Goal: Task Accomplishment & Management: Manage account settings

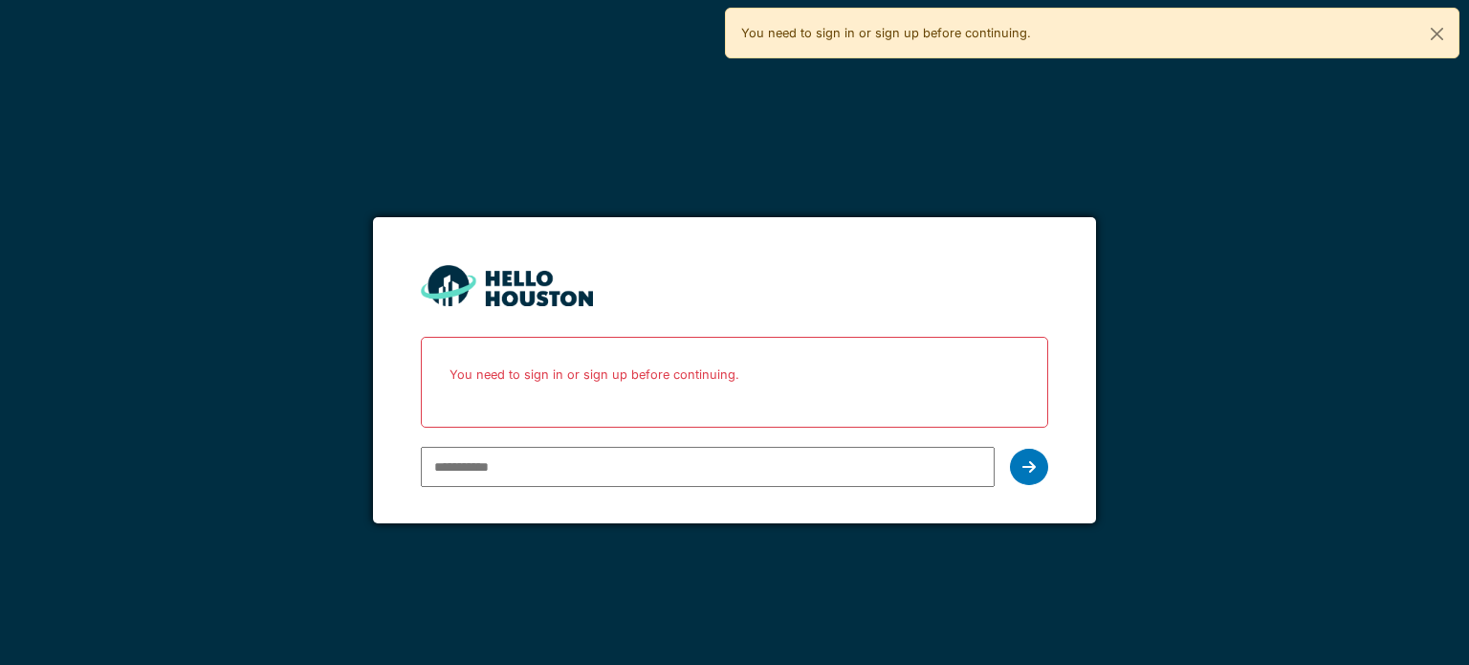
type input "**********"
click at [1029, 473] on icon at bounding box center [1029, 466] width 13 height 15
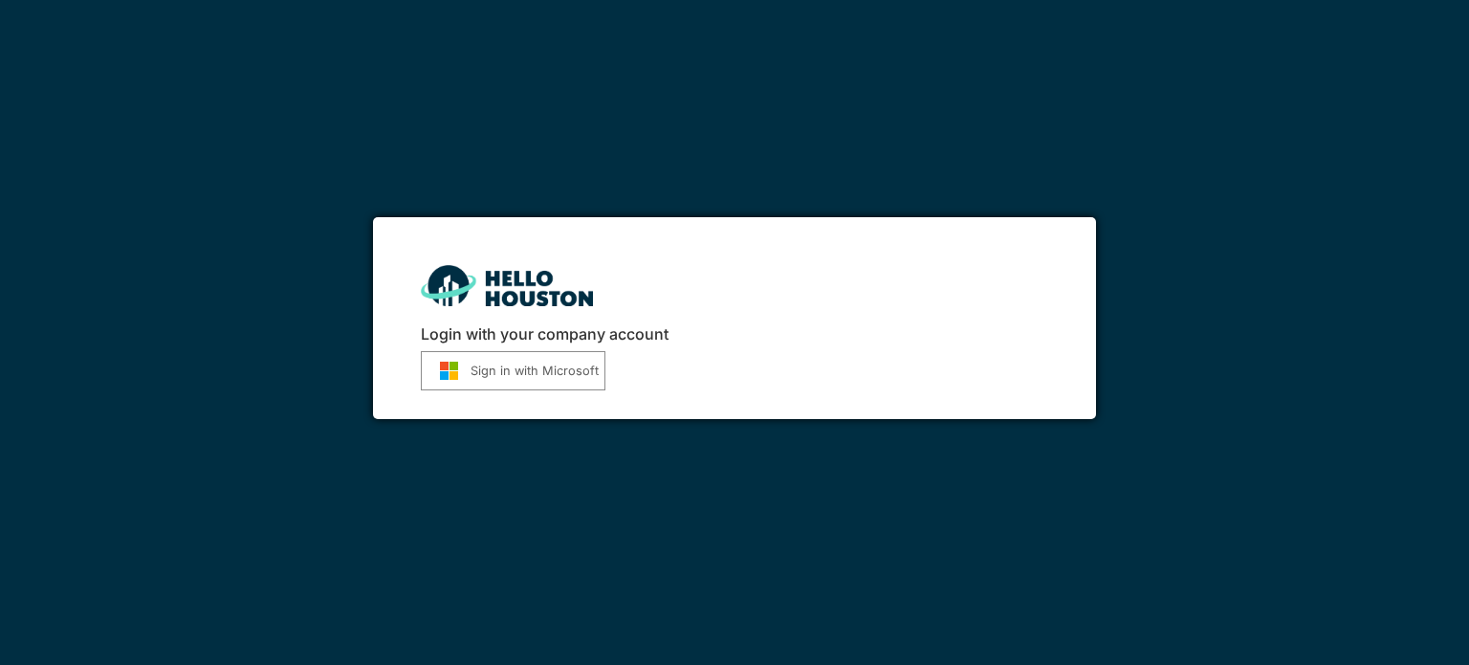
click at [585, 383] on button "Sign in with Microsoft" at bounding box center [513, 370] width 185 height 39
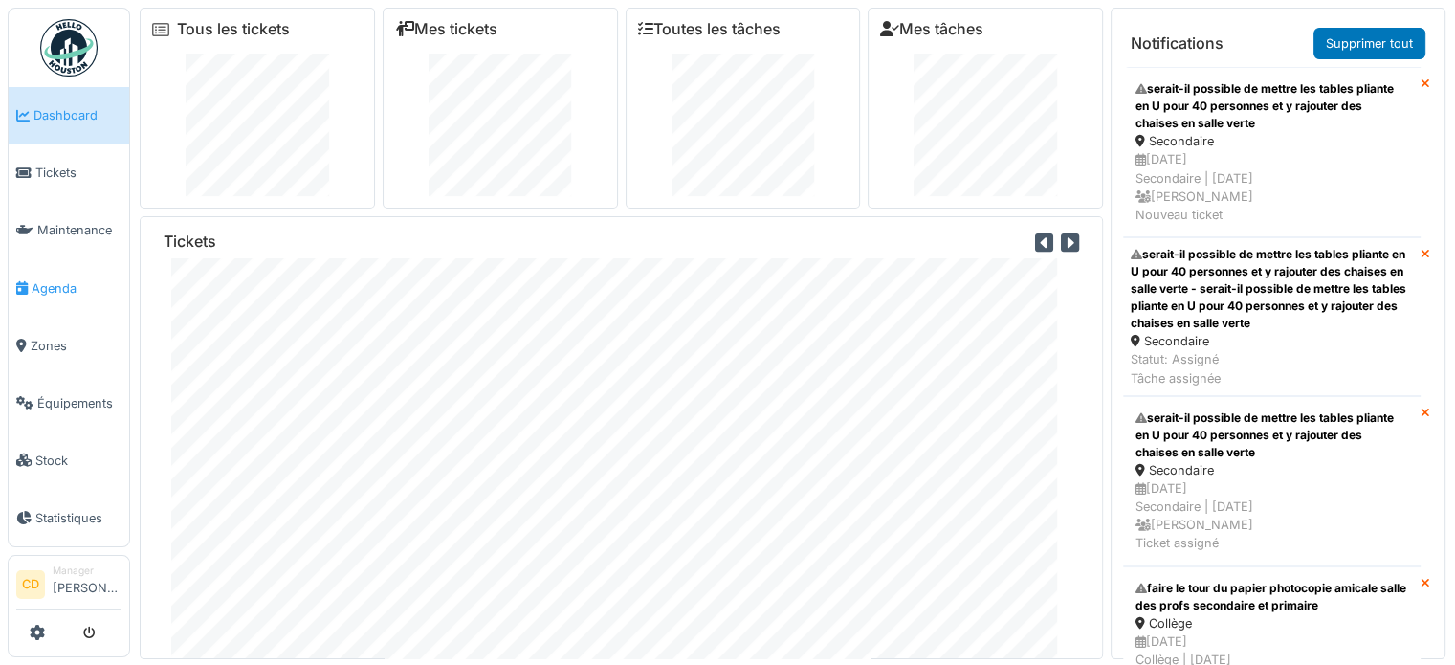
click at [72, 285] on span "Agenda" at bounding box center [77, 288] width 90 height 18
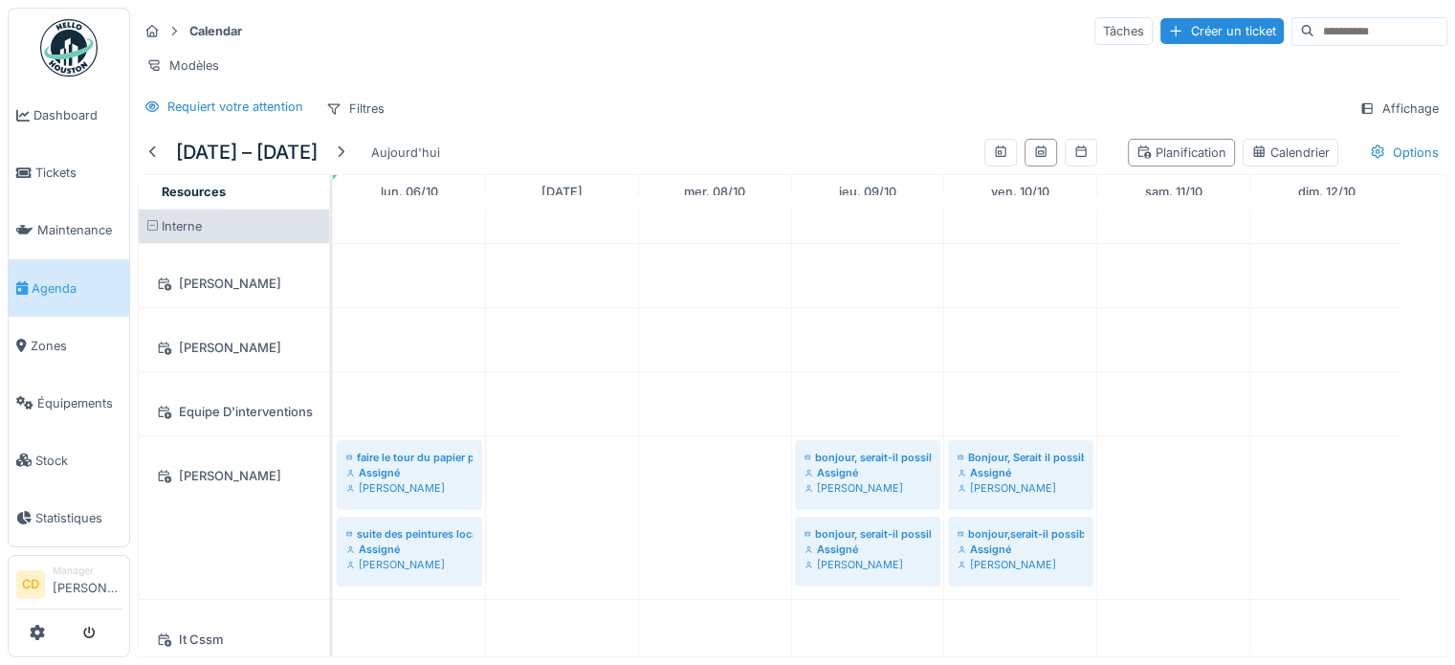
click at [74, 49] on img at bounding box center [68, 47] width 57 height 57
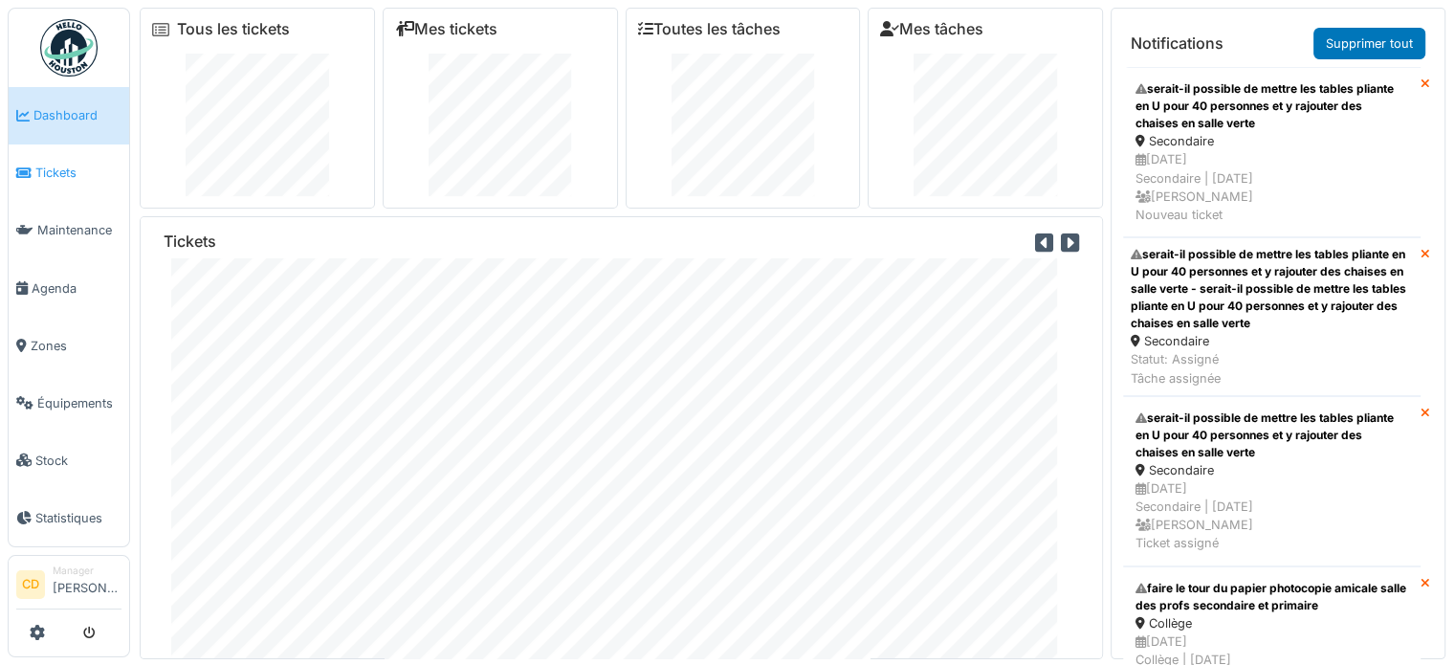
click at [92, 167] on span "Tickets" at bounding box center [78, 173] width 86 height 18
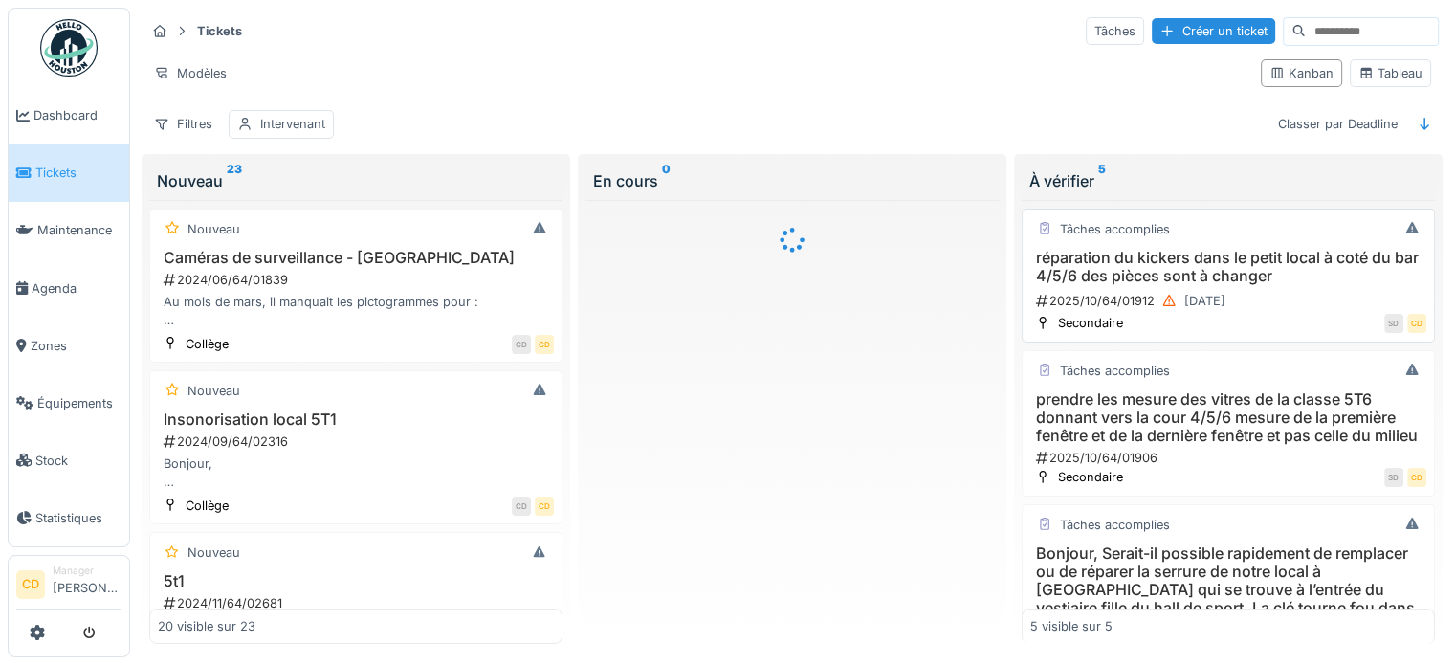
click at [1088, 263] on h3 "réparation du kickers dans le petit local à coté du bar 4/5/6 des pièces sont à…" at bounding box center [1228, 267] width 396 height 36
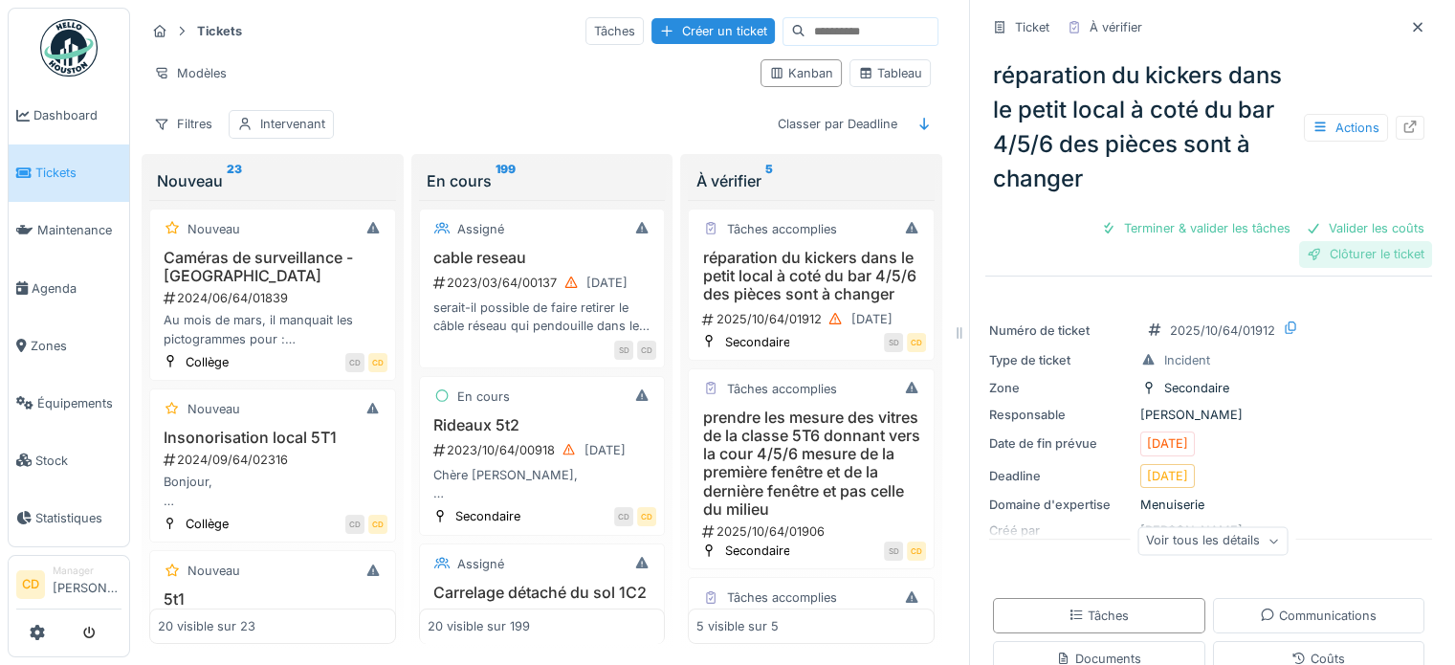
click at [1300, 255] on div "Clôturer le ticket" at bounding box center [1365, 254] width 133 height 26
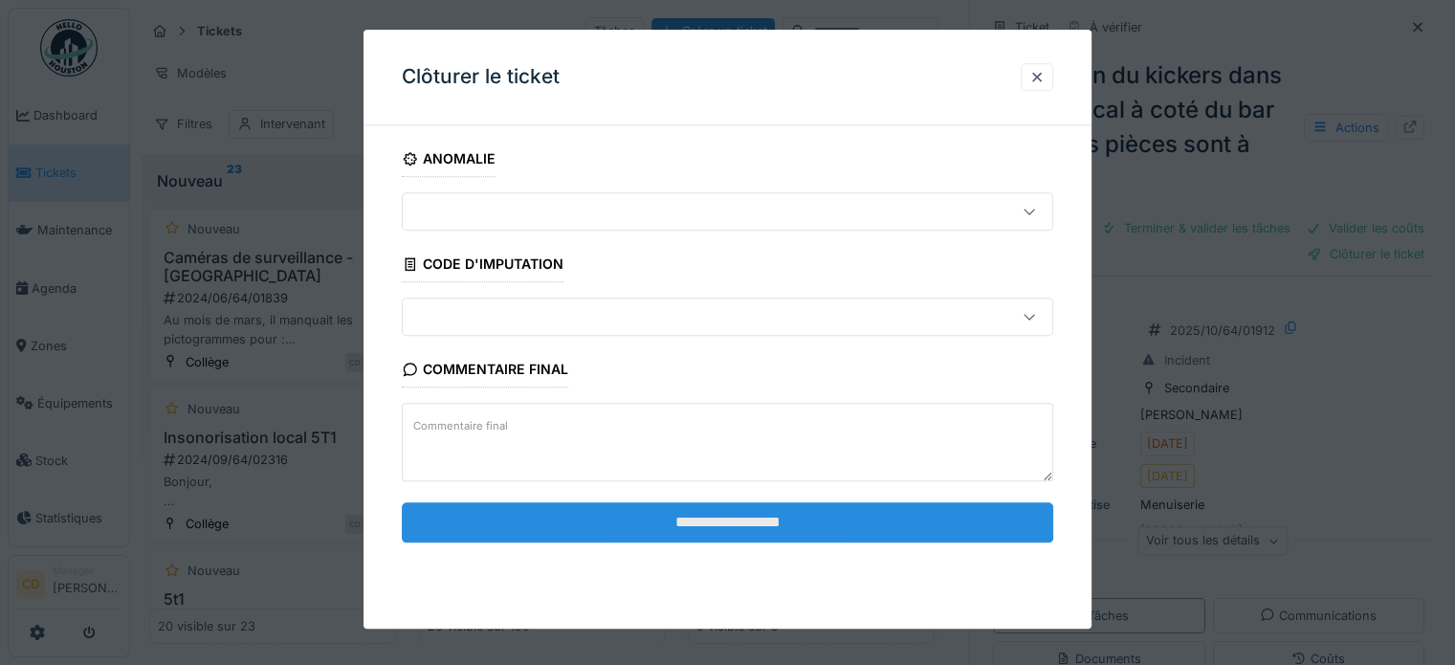
click at [895, 531] on input "**********" at bounding box center [727, 522] width 651 height 40
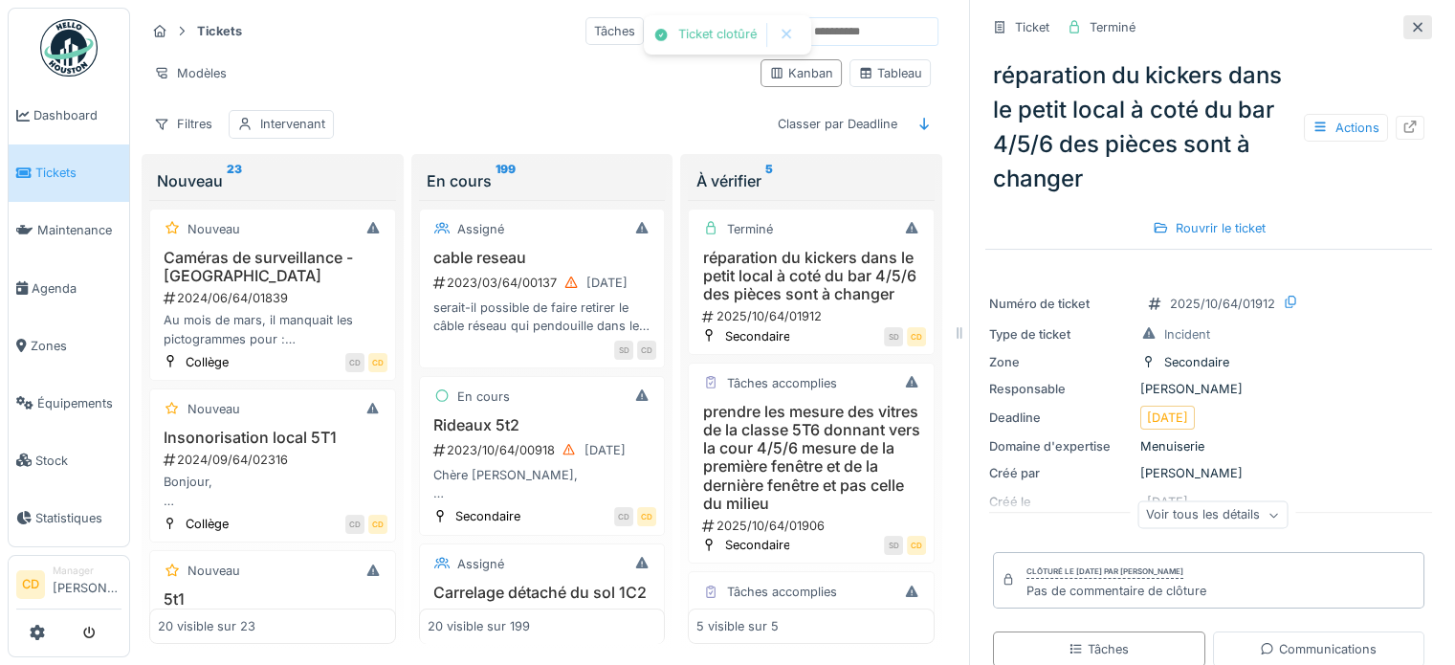
click at [1413, 22] on icon at bounding box center [1418, 27] width 10 height 10
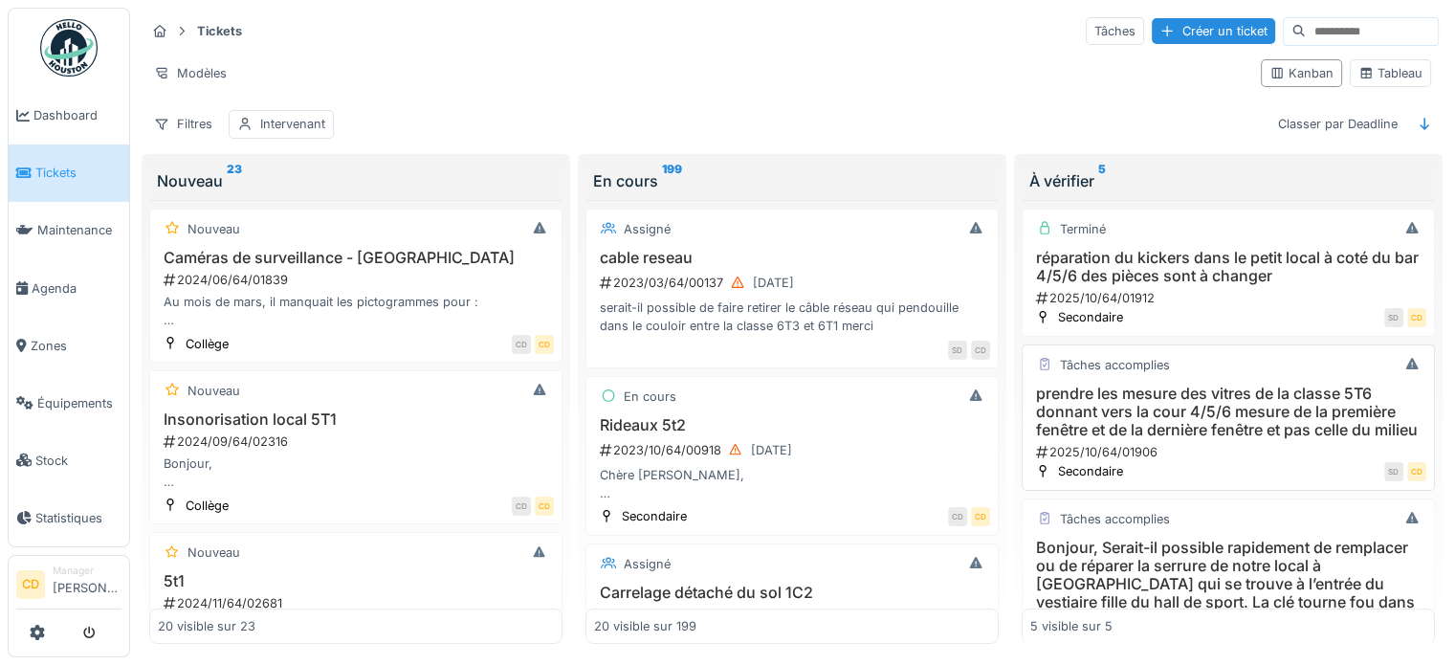
click at [1202, 385] on h3 "prendre les mesure des vitres de la classe 5T6 donnant vers la cour 4/5/6 mesur…" at bounding box center [1228, 412] width 396 height 55
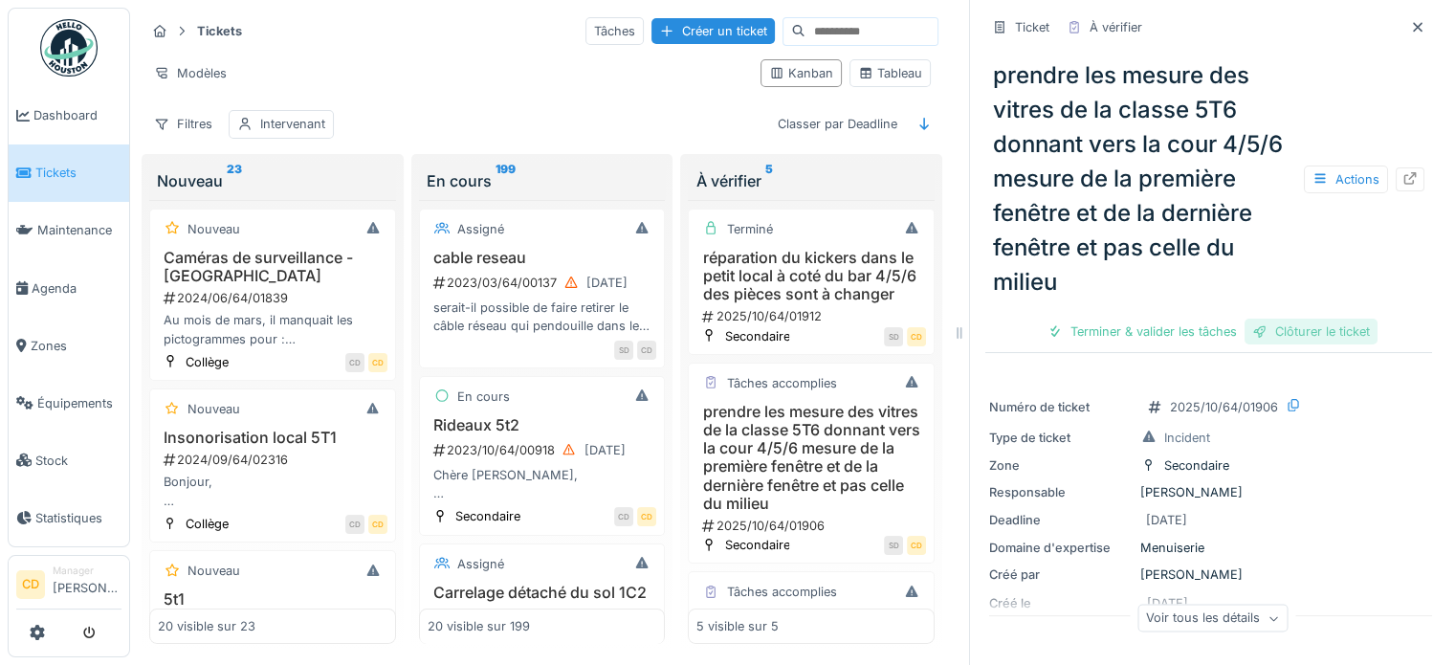
click at [1337, 336] on div "Clôturer le ticket" at bounding box center [1310, 332] width 133 height 26
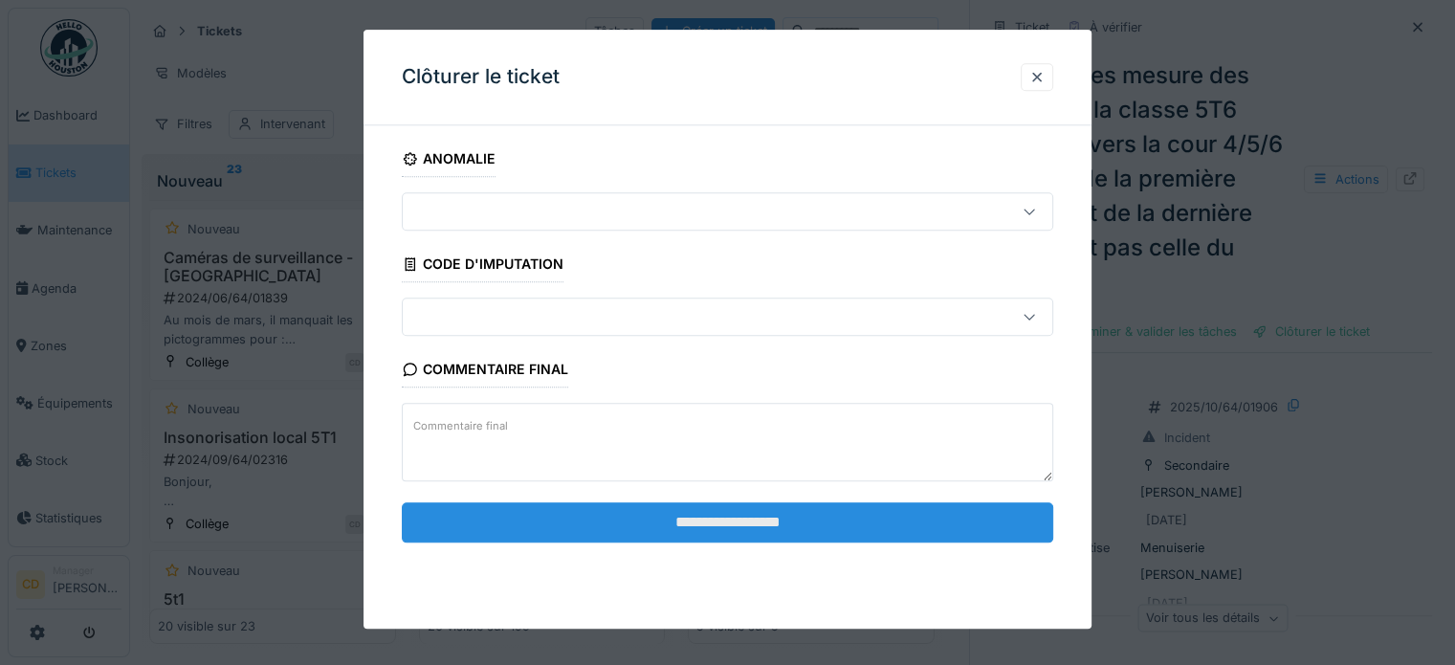
click at [770, 519] on input "**********" at bounding box center [727, 522] width 651 height 40
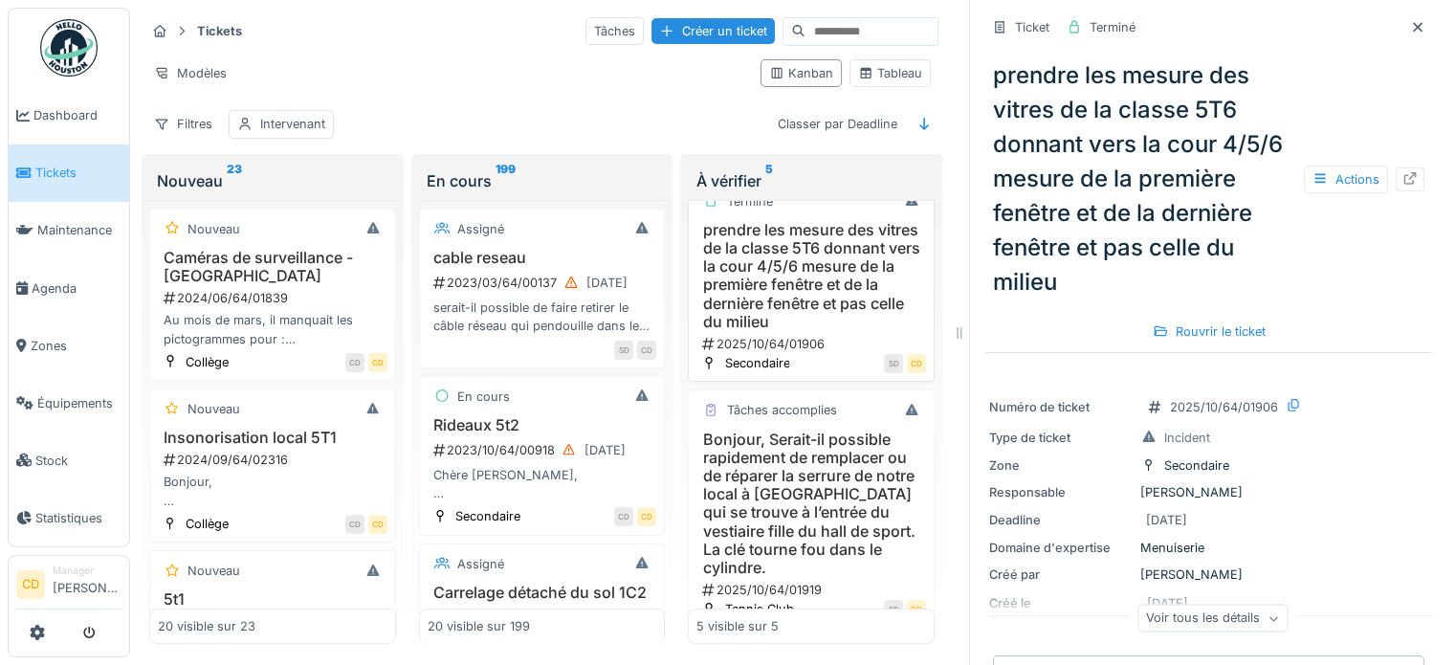
scroll to position [191, 0]
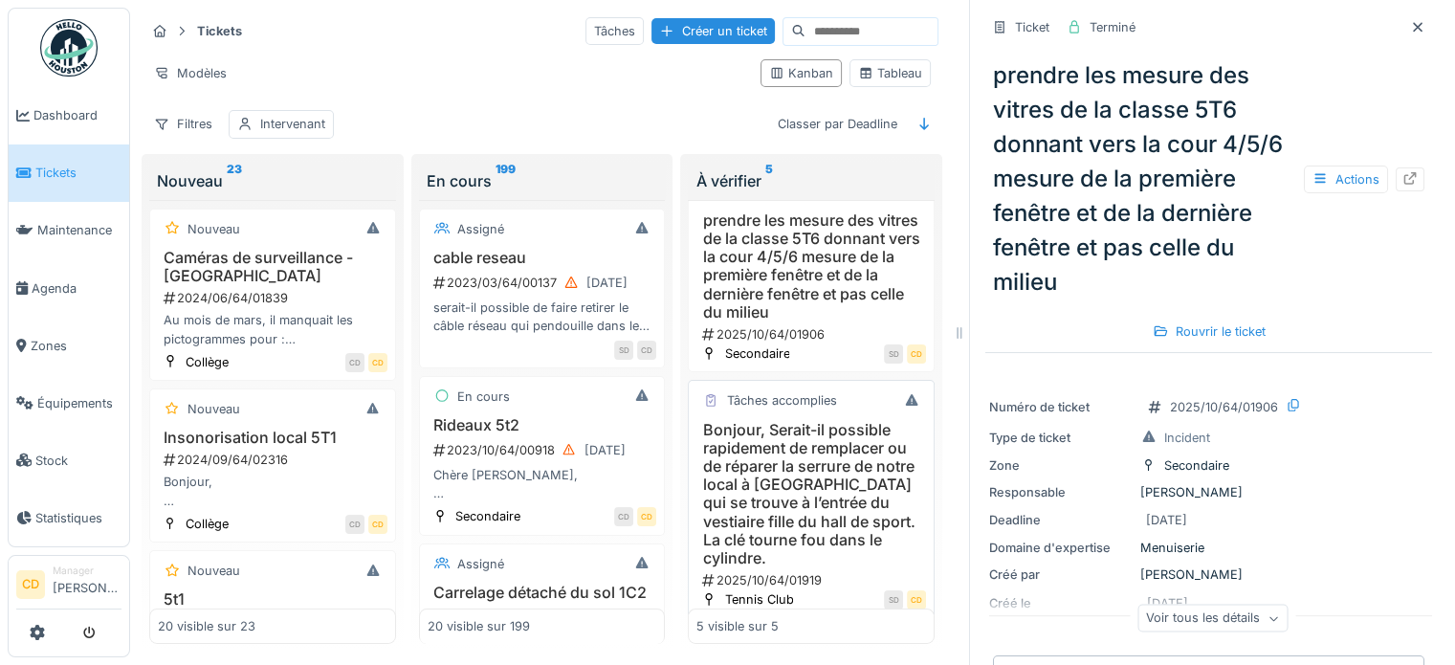
click at [760, 465] on h3 "Bonjour, Serait-il possible rapidement de remplacer ou de réparer la serrure de…" at bounding box center [811, 494] width 230 height 147
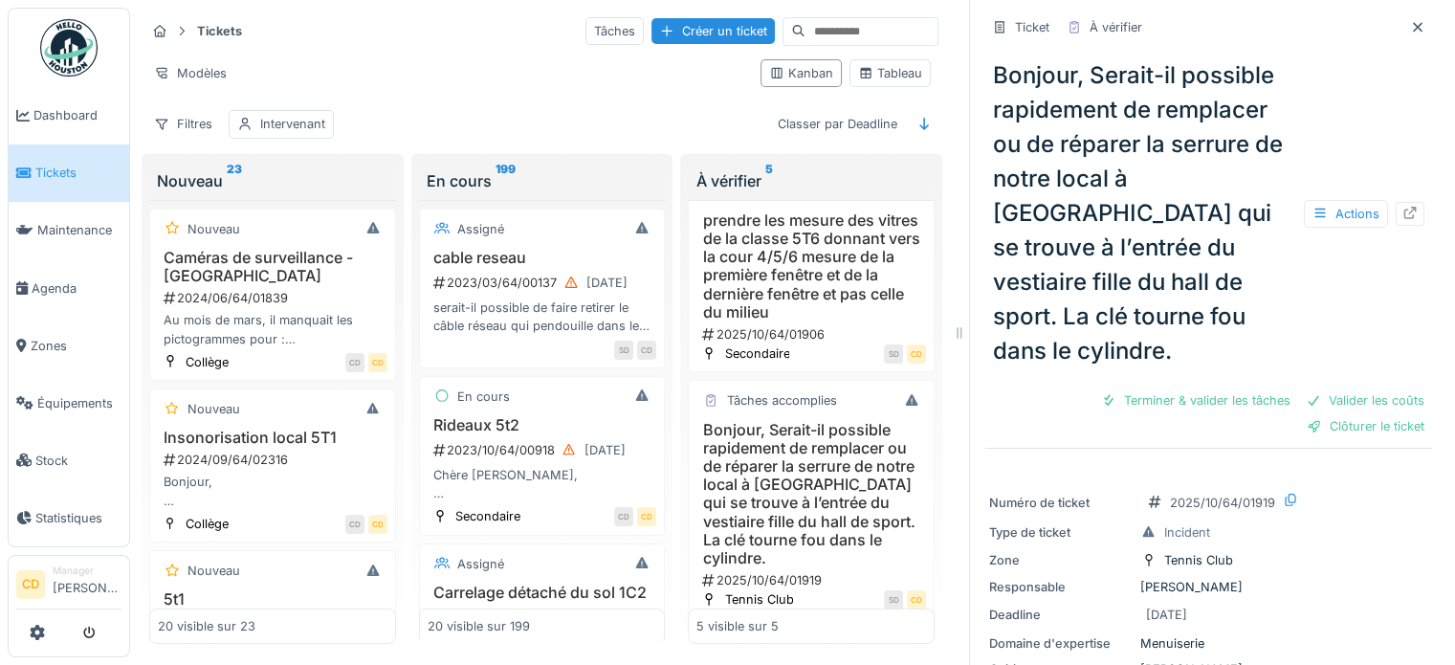
click at [1322, 413] on div "Clôturer le ticket" at bounding box center [1365, 426] width 133 height 26
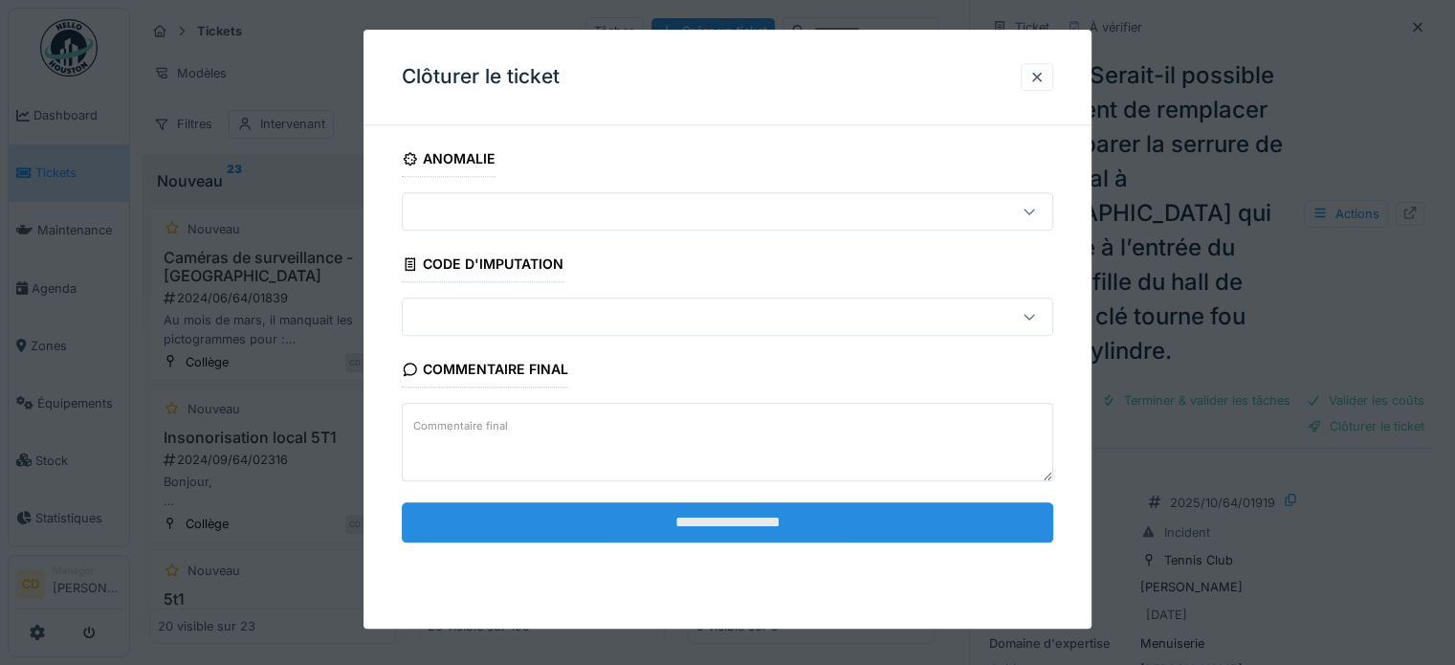
click at [846, 514] on input "**********" at bounding box center [727, 522] width 651 height 40
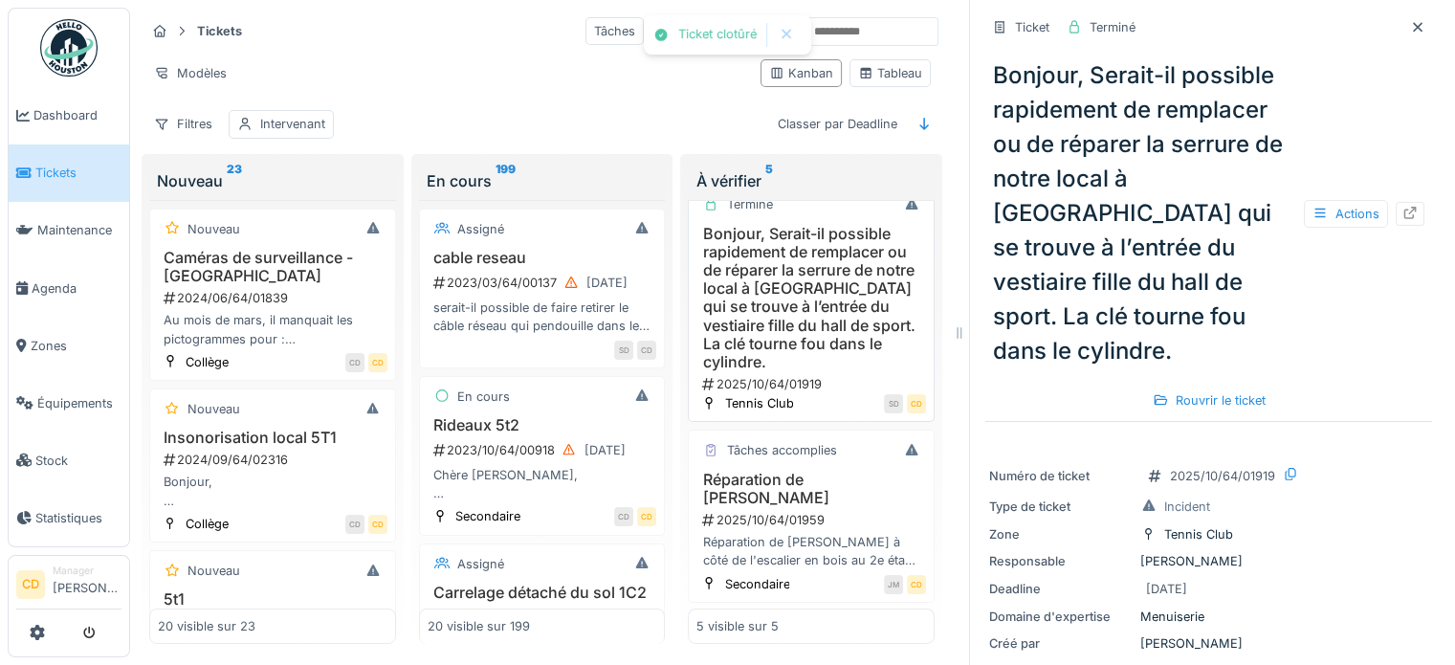
scroll to position [478, 0]
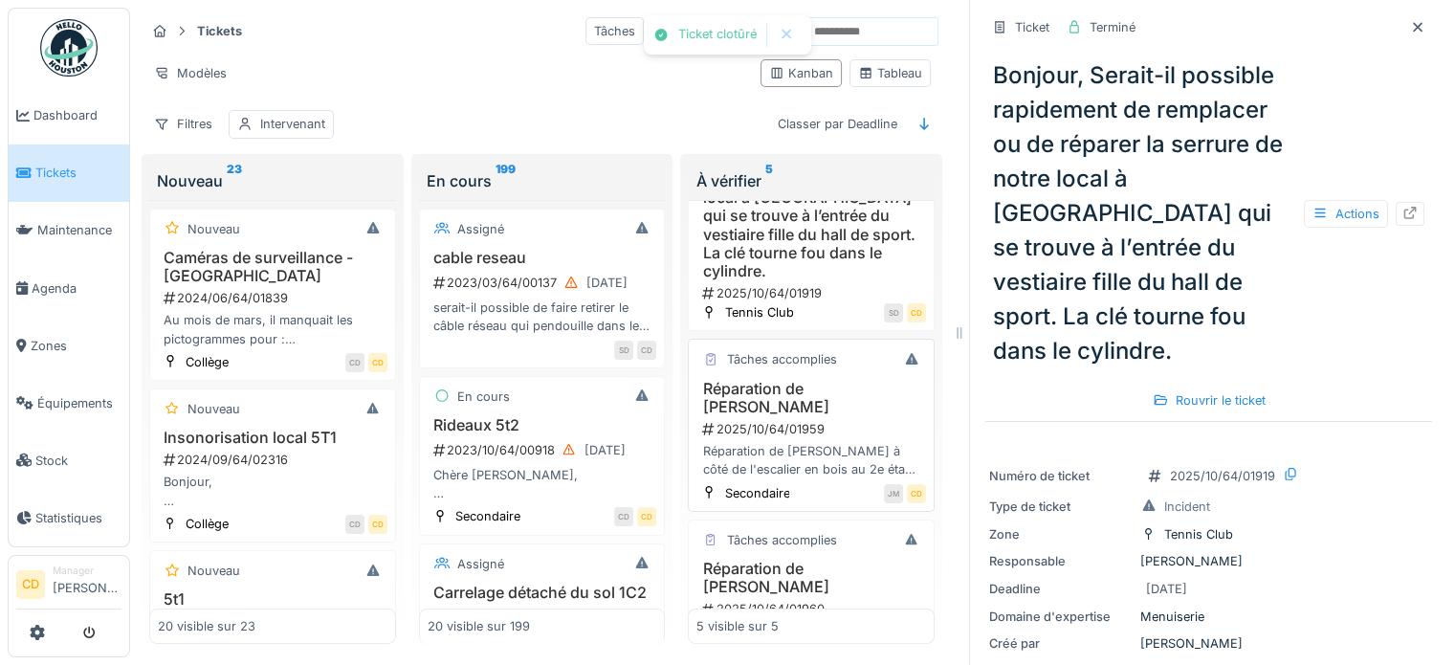
click at [801, 416] on h3 "Réparation de plinthes" at bounding box center [811, 398] width 230 height 36
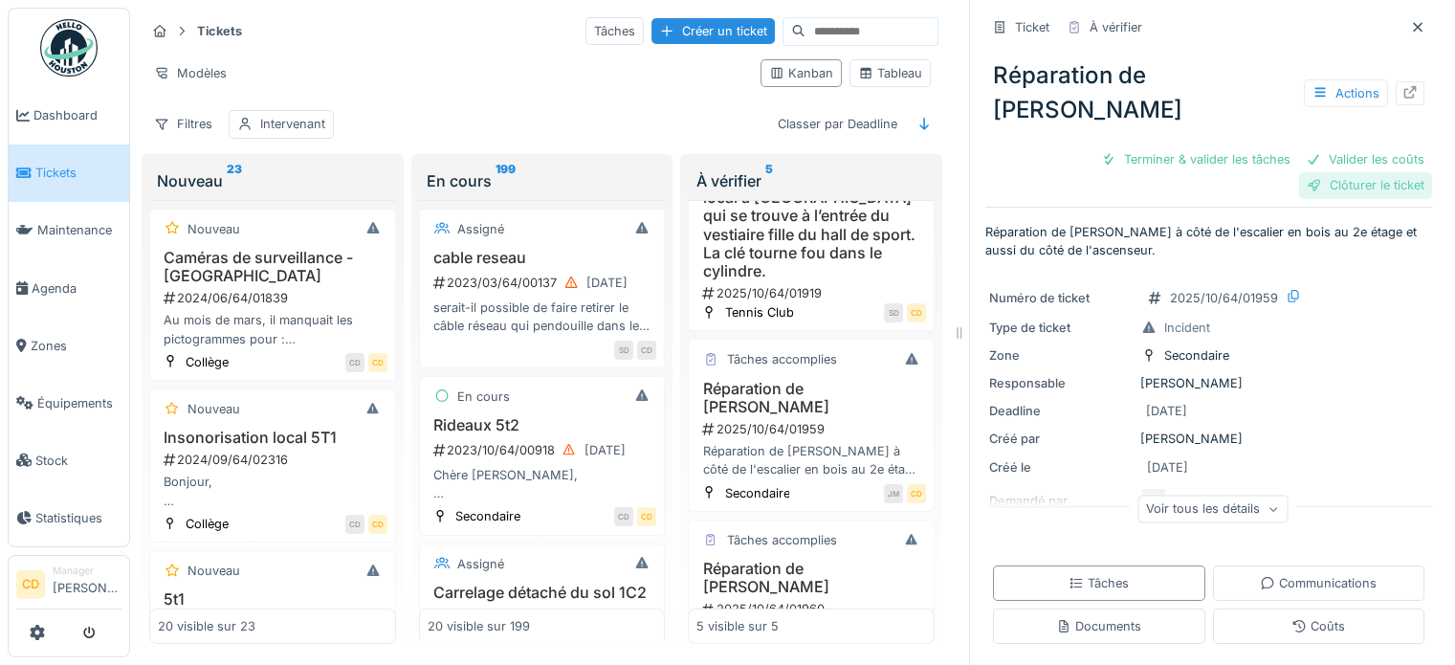
click at [1335, 172] on div "Clôturer le ticket" at bounding box center [1365, 185] width 133 height 26
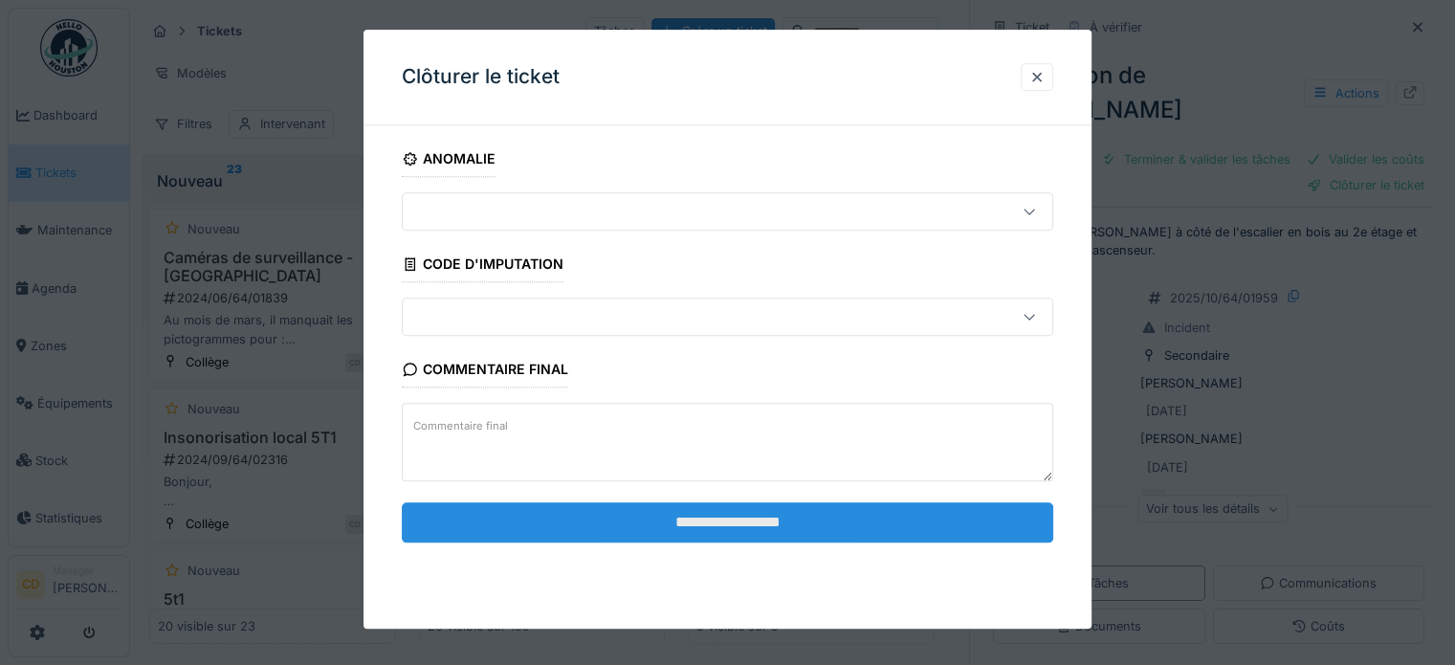
click at [903, 523] on input "**********" at bounding box center [727, 522] width 651 height 40
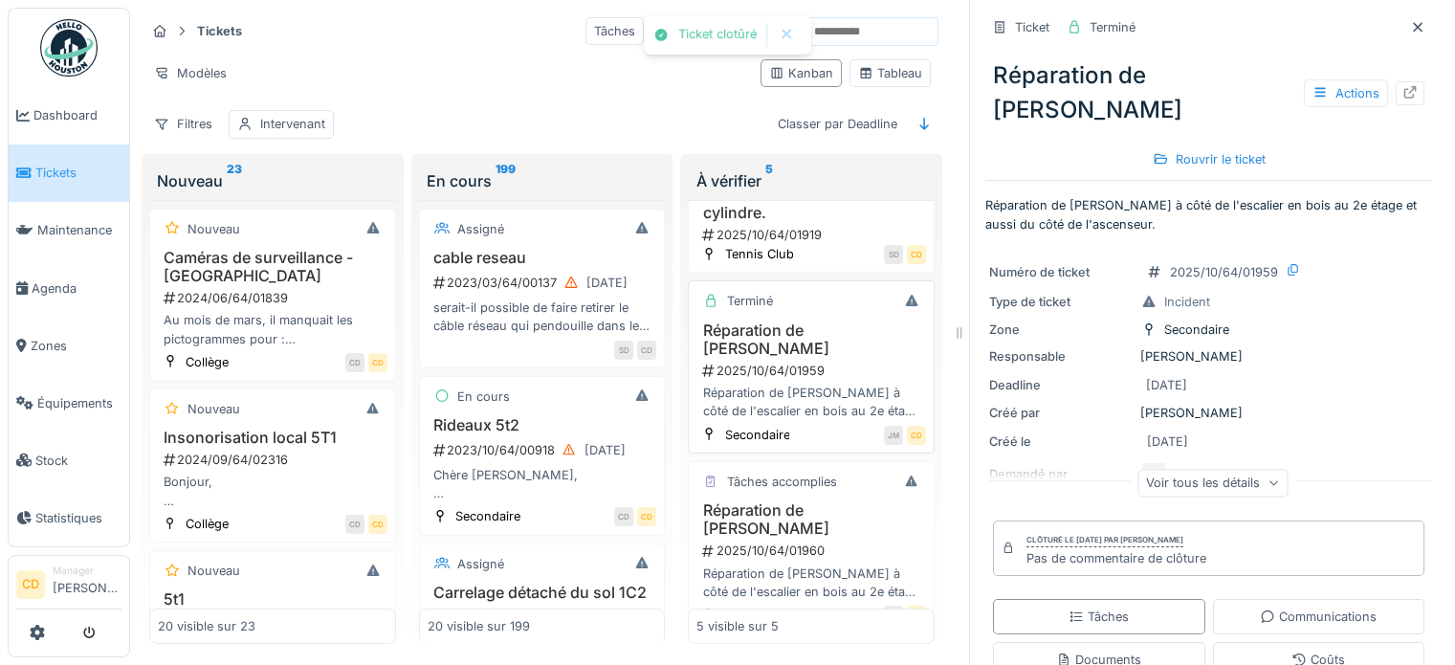
scroll to position [565, 0]
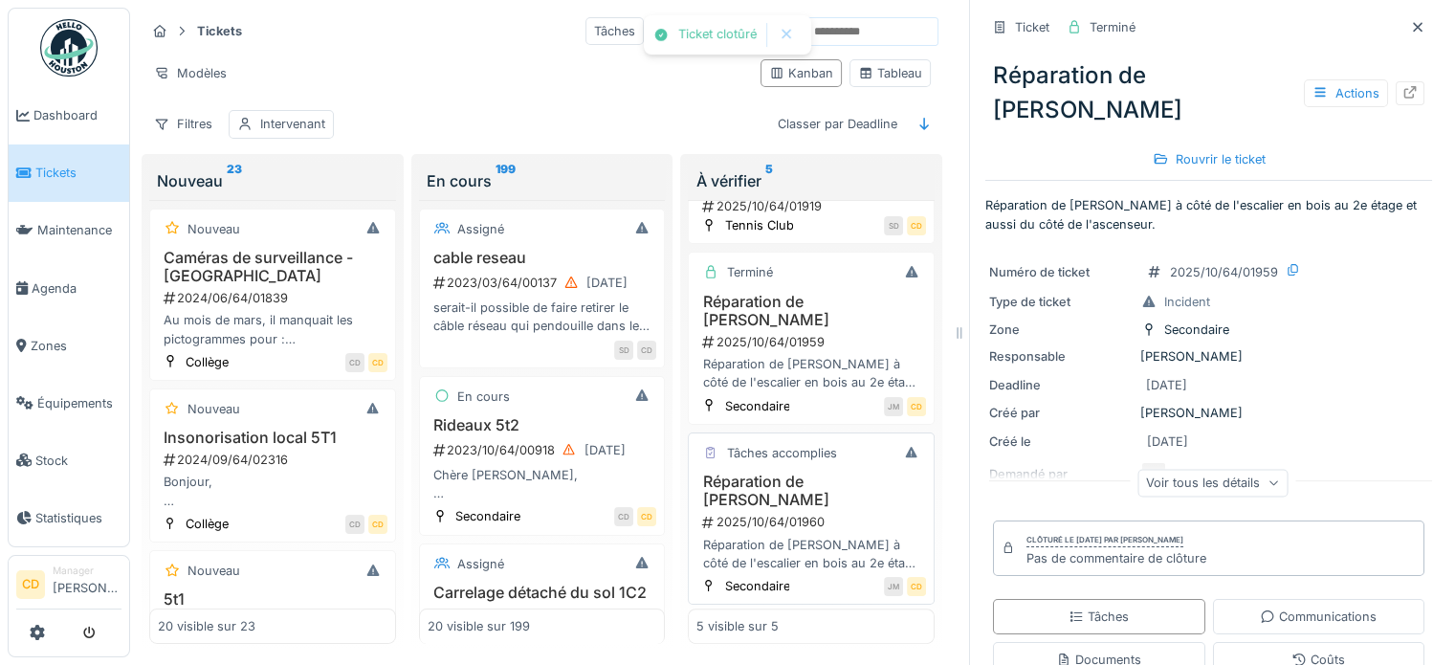
click at [774, 513] on div "2025/10/64/01960" at bounding box center [813, 522] width 226 height 18
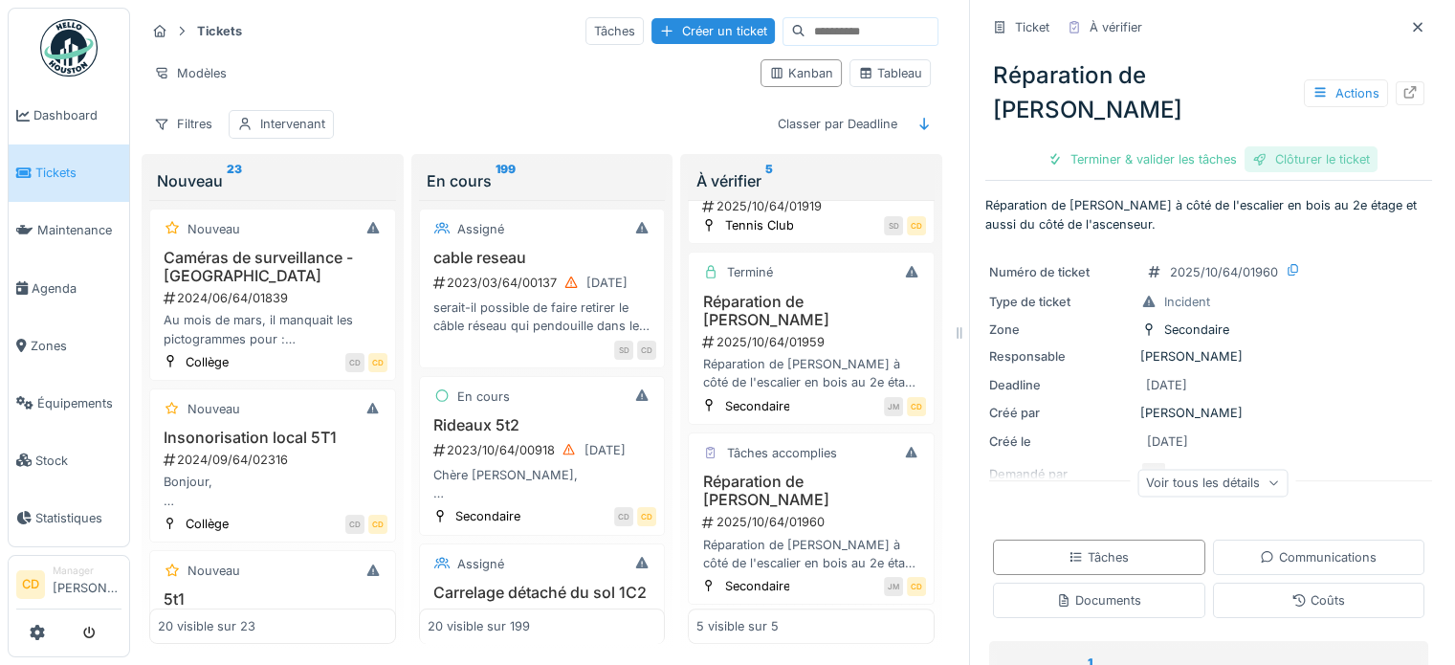
click at [1287, 146] on div "Clôturer le ticket" at bounding box center [1310, 159] width 133 height 26
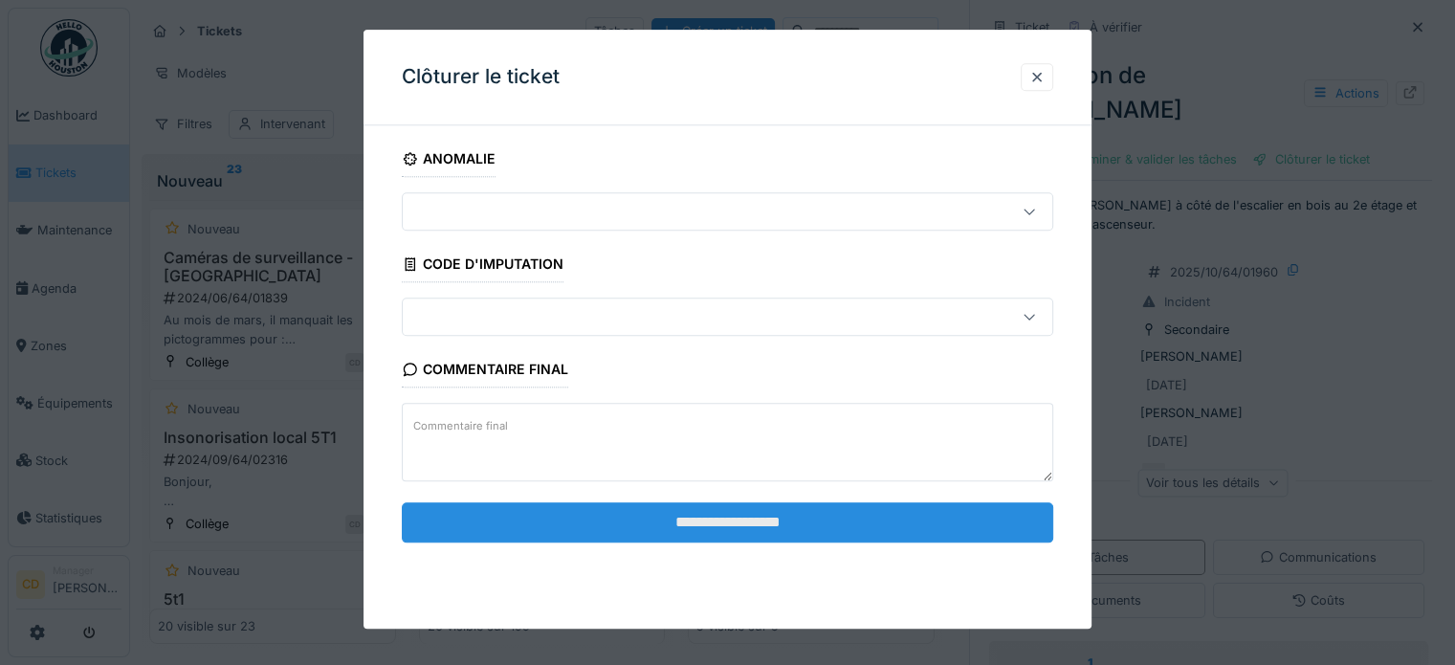
click at [949, 511] on input "**********" at bounding box center [727, 522] width 651 height 40
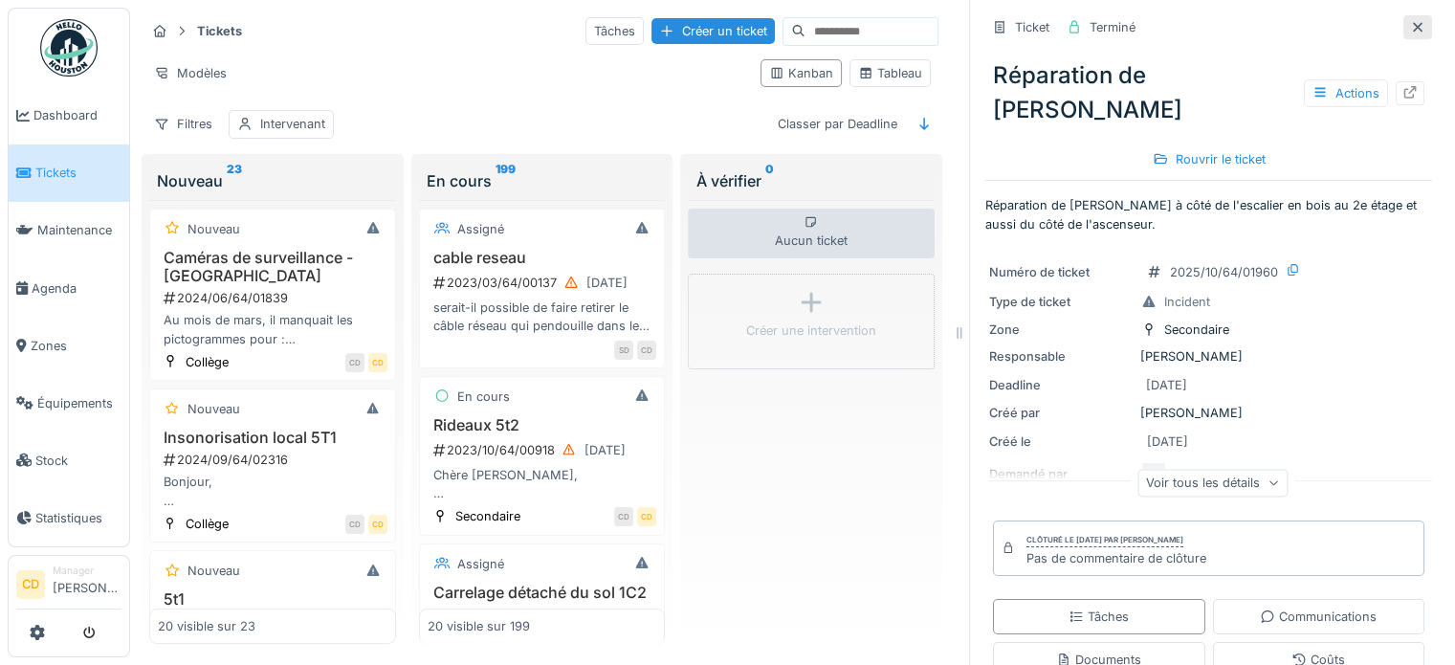
click at [1410, 32] on icon at bounding box center [1417, 27] width 15 height 12
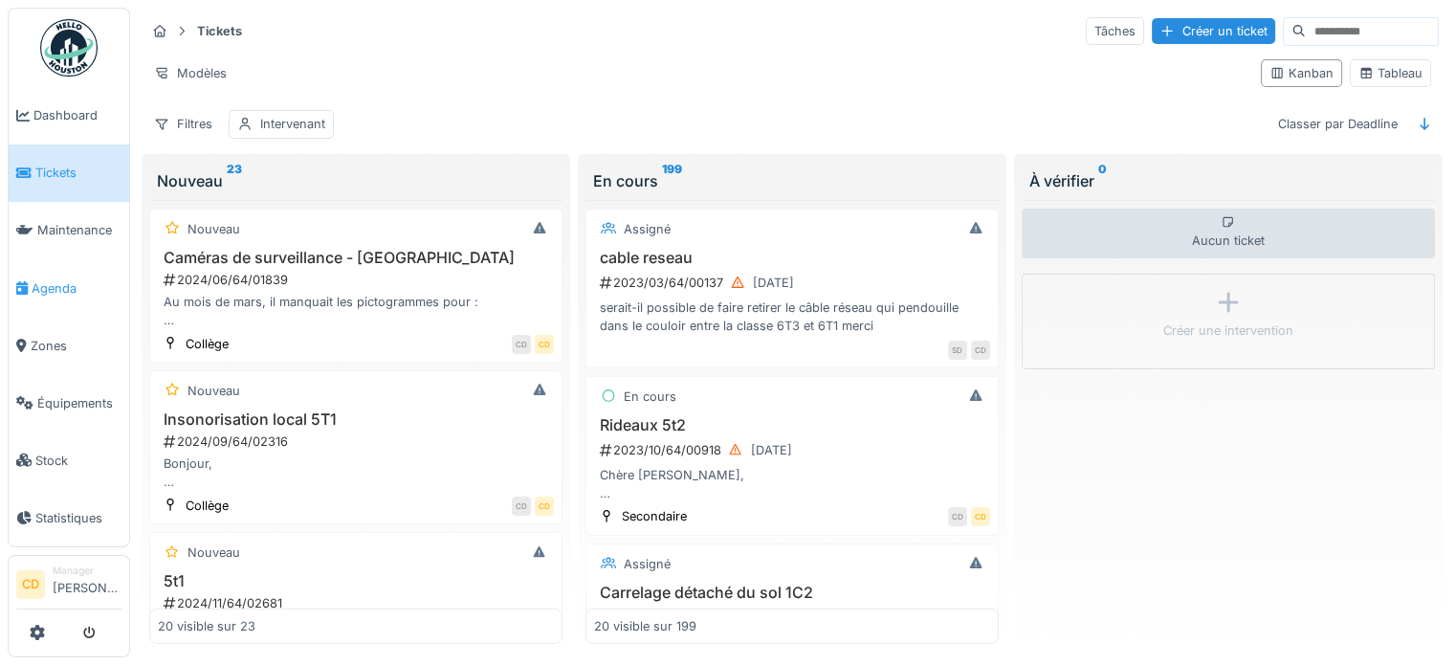
click at [19, 279] on li "Agenda" at bounding box center [68, 288] width 105 height 18
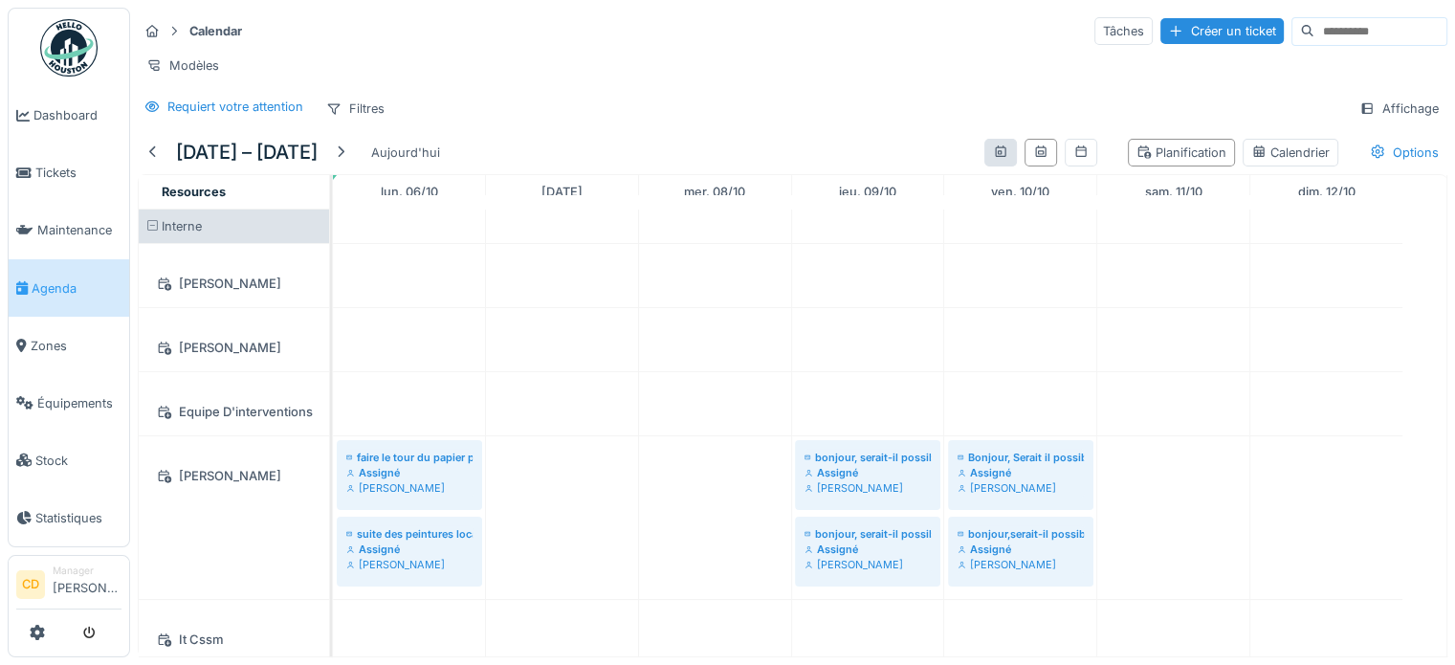
click at [984, 164] on div at bounding box center [1000, 153] width 33 height 28
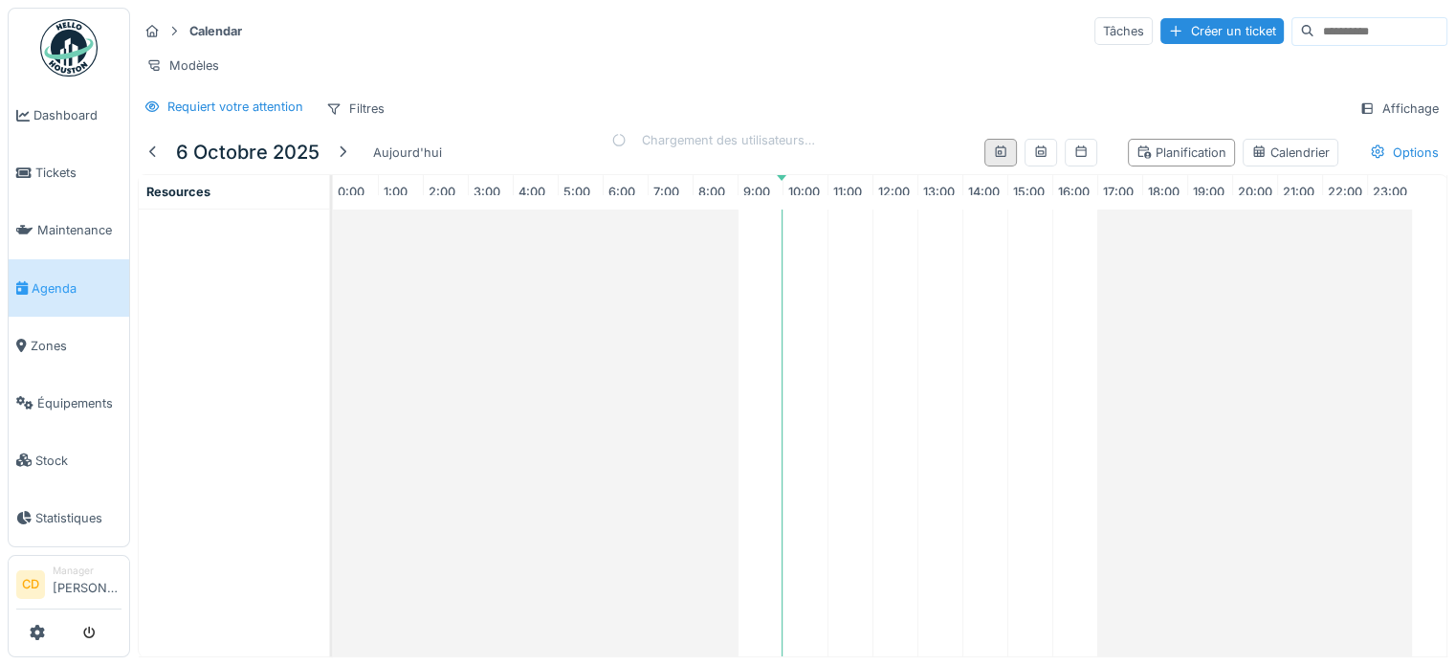
scroll to position [0, 9]
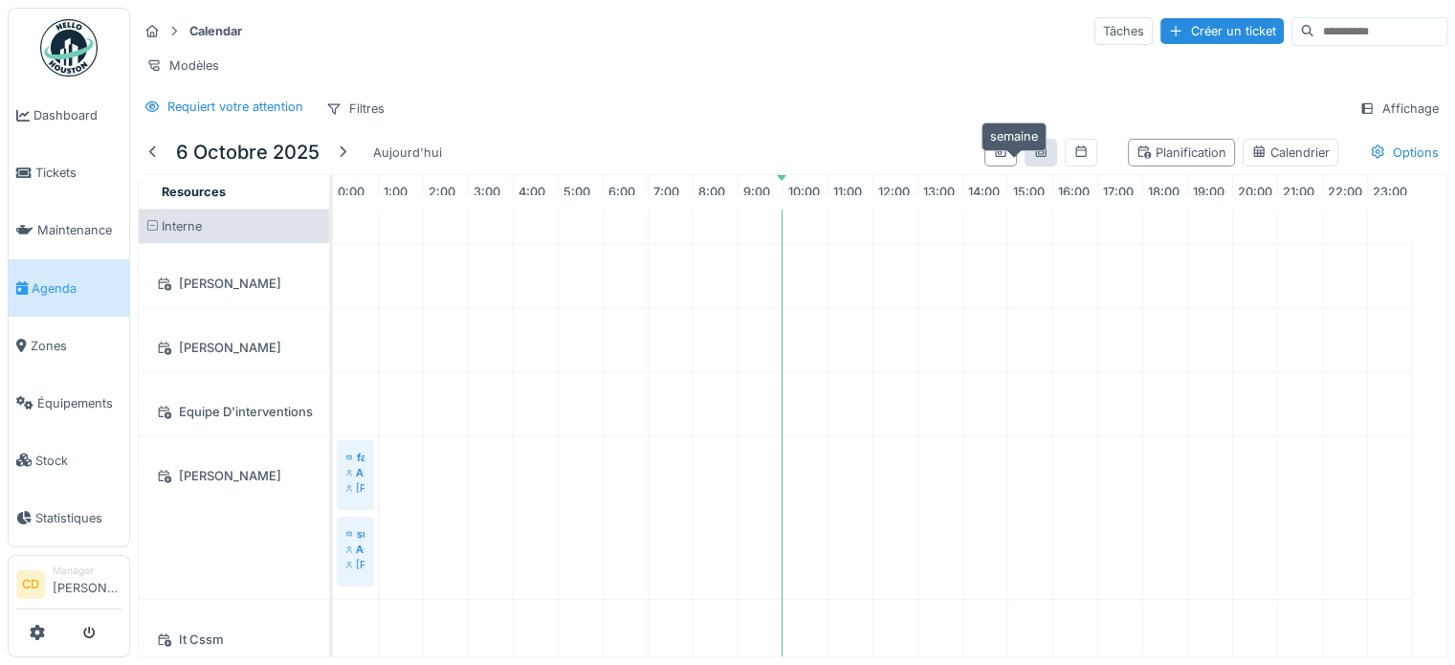
click at [1033, 158] on icon at bounding box center [1040, 151] width 15 height 12
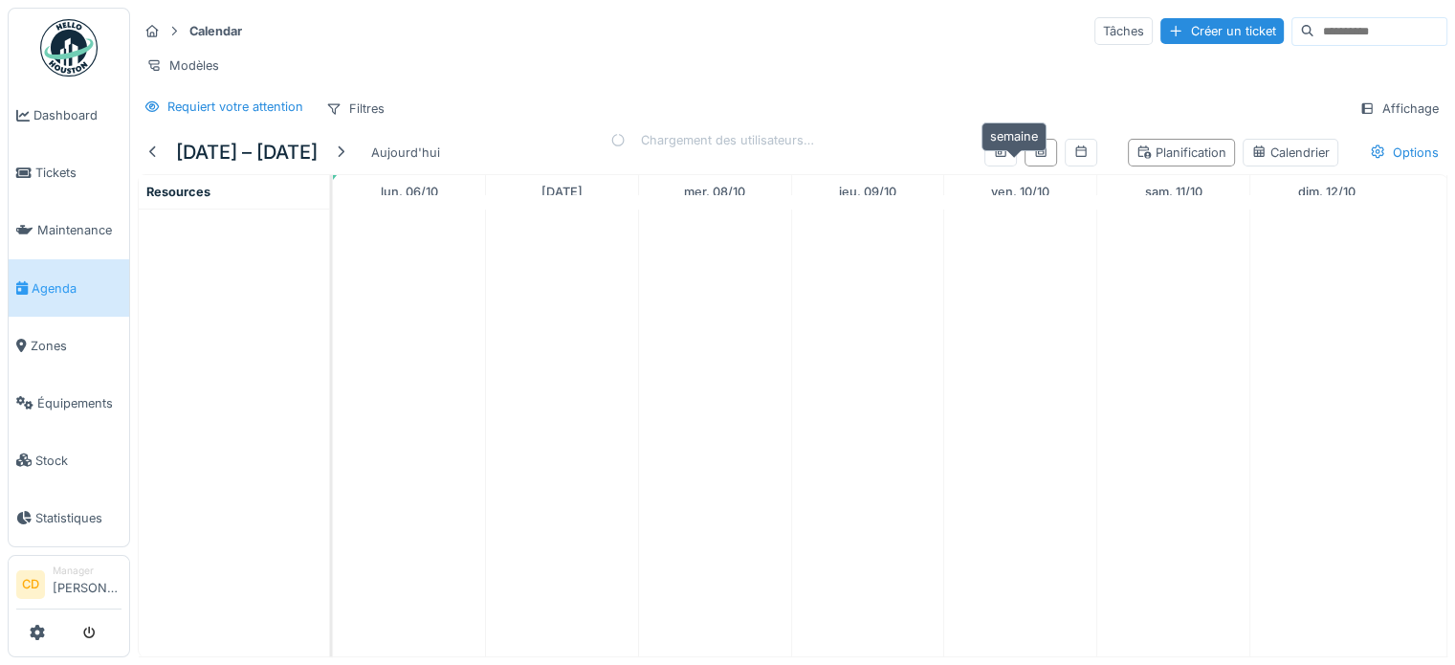
scroll to position [0, 0]
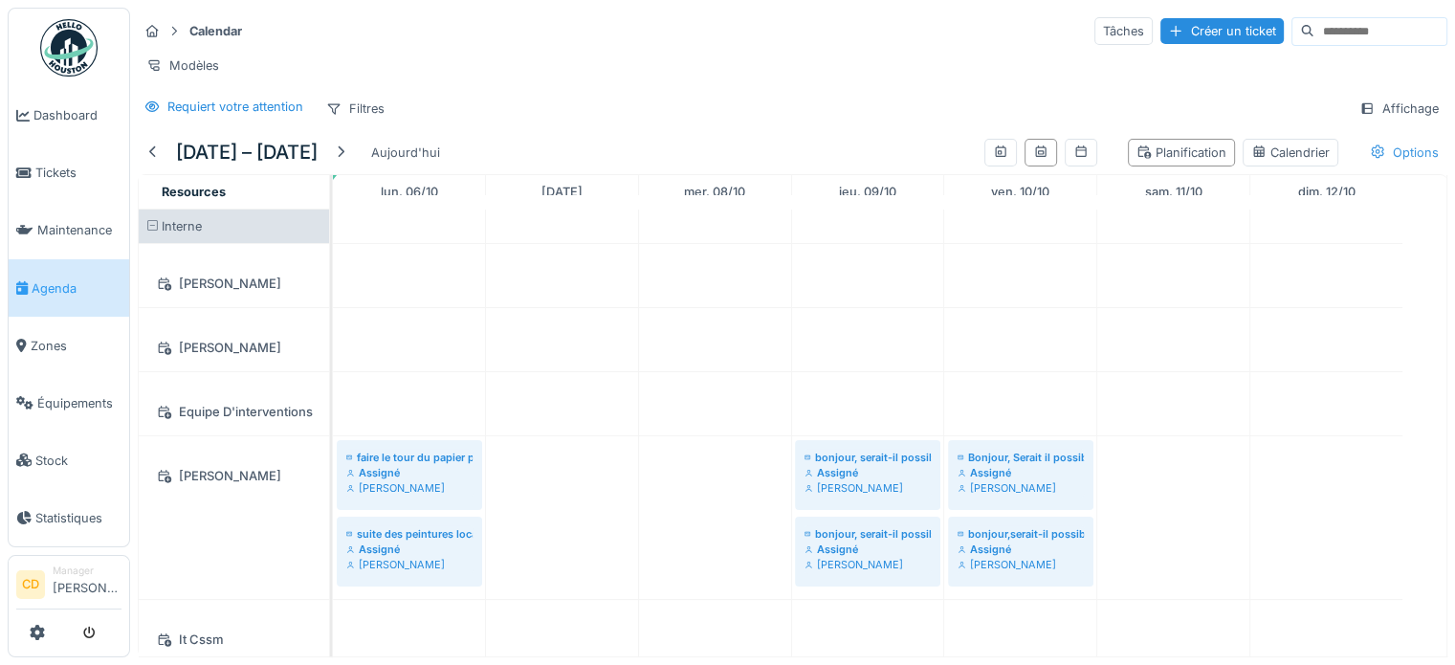
click at [1366, 162] on div "Options" at bounding box center [1404, 153] width 86 height 28
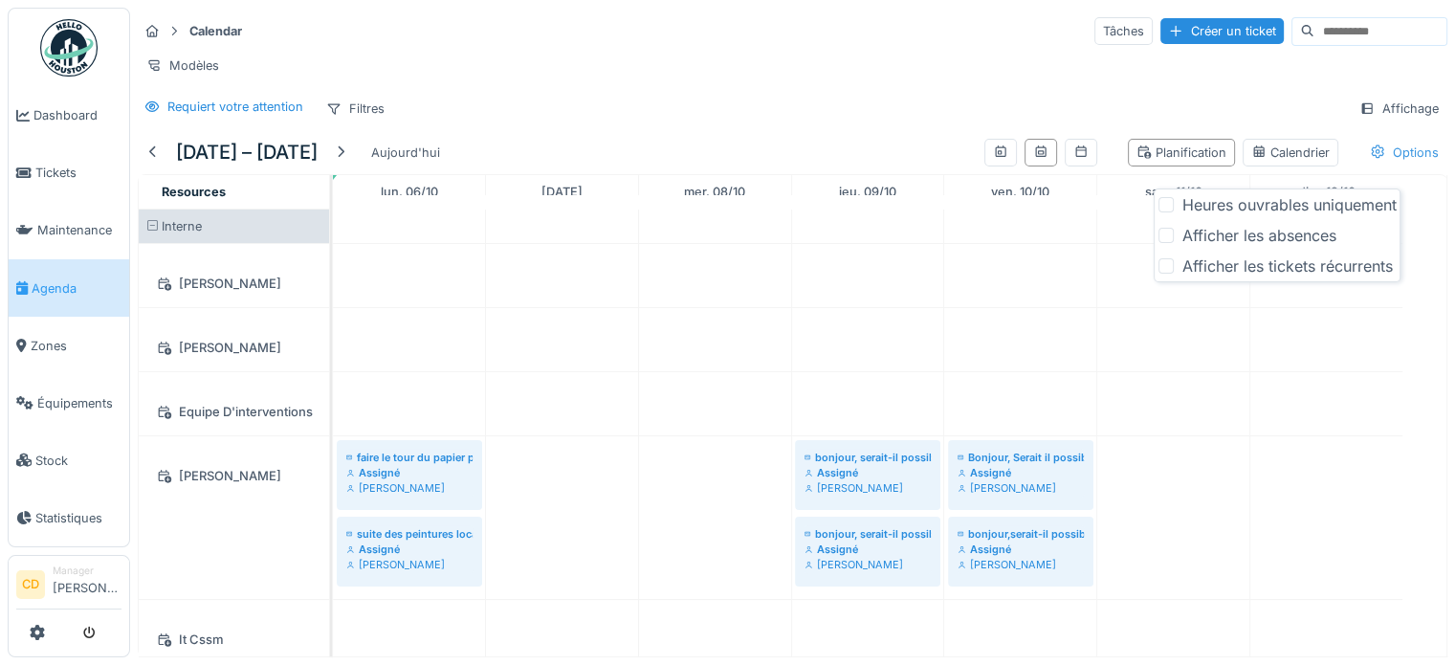
click at [1366, 162] on div "Options" at bounding box center [1404, 153] width 86 height 28
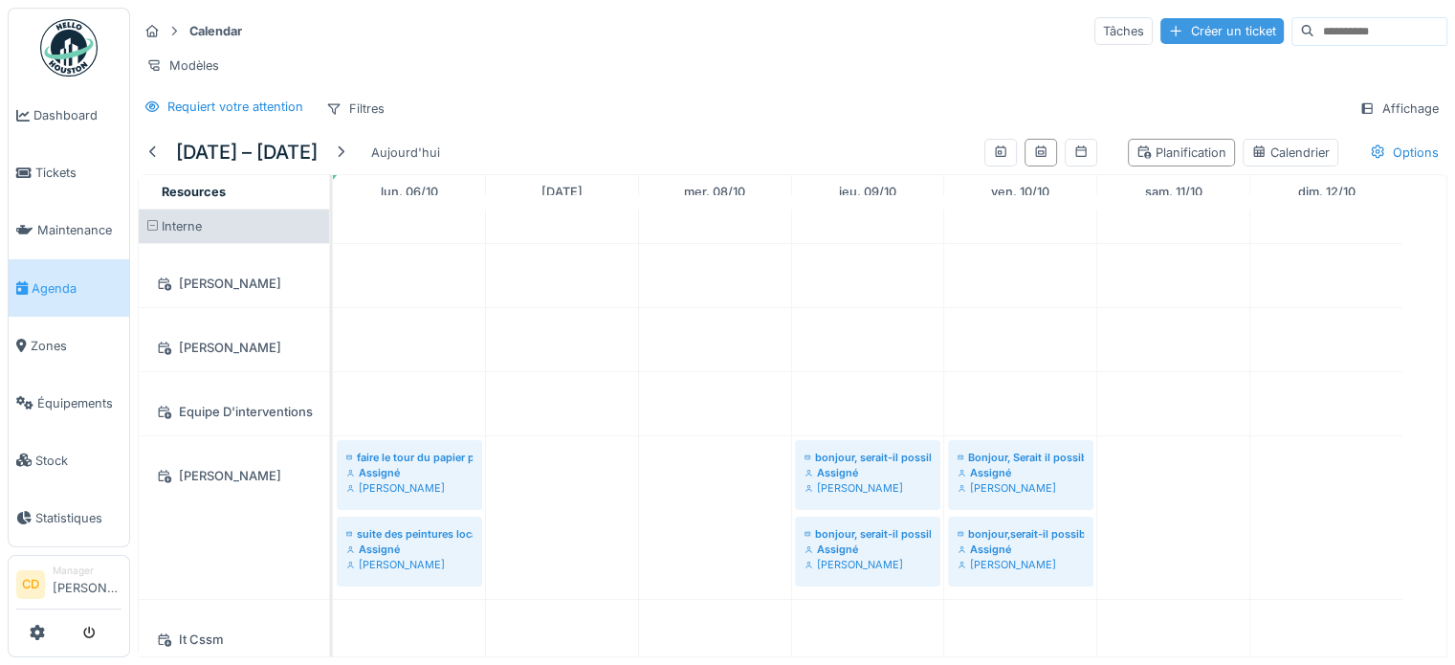
click at [1160, 29] on div "Créer un ticket" at bounding box center [1221, 31] width 123 height 26
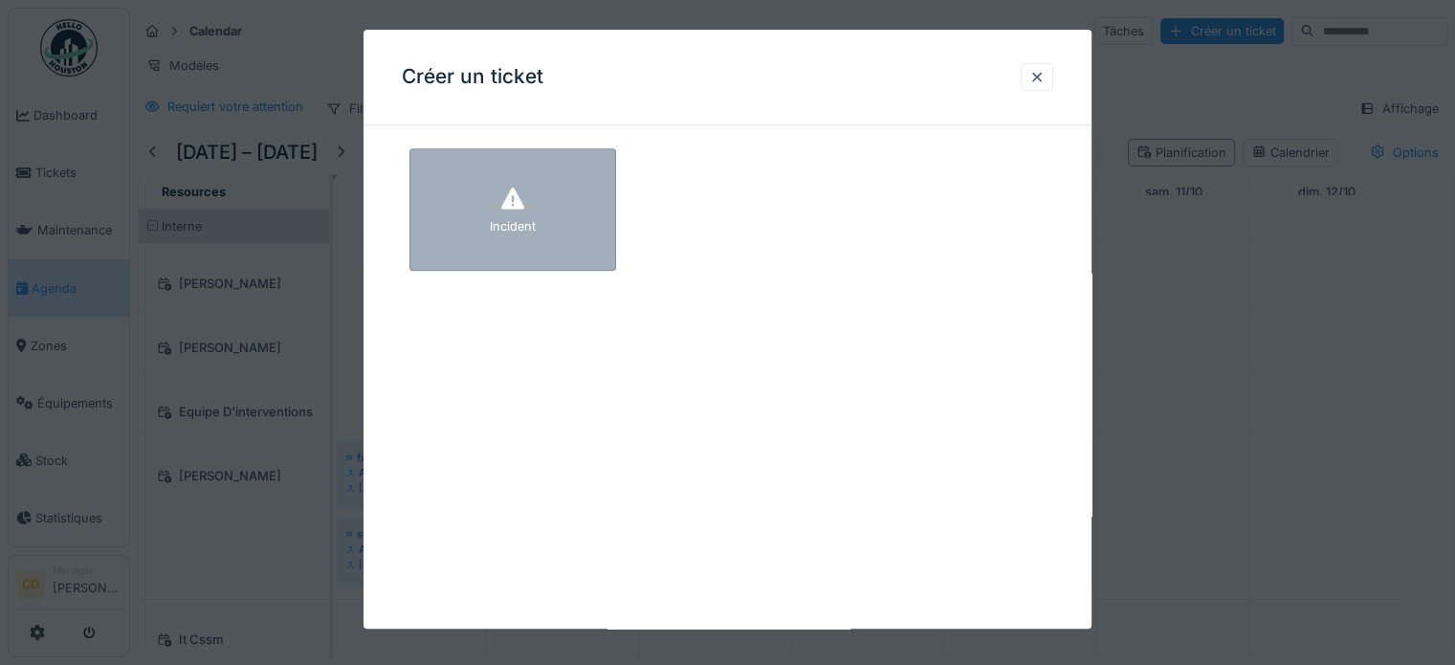
click at [560, 187] on div "Incident" at bounding box center [512, 209] width 207 height 122
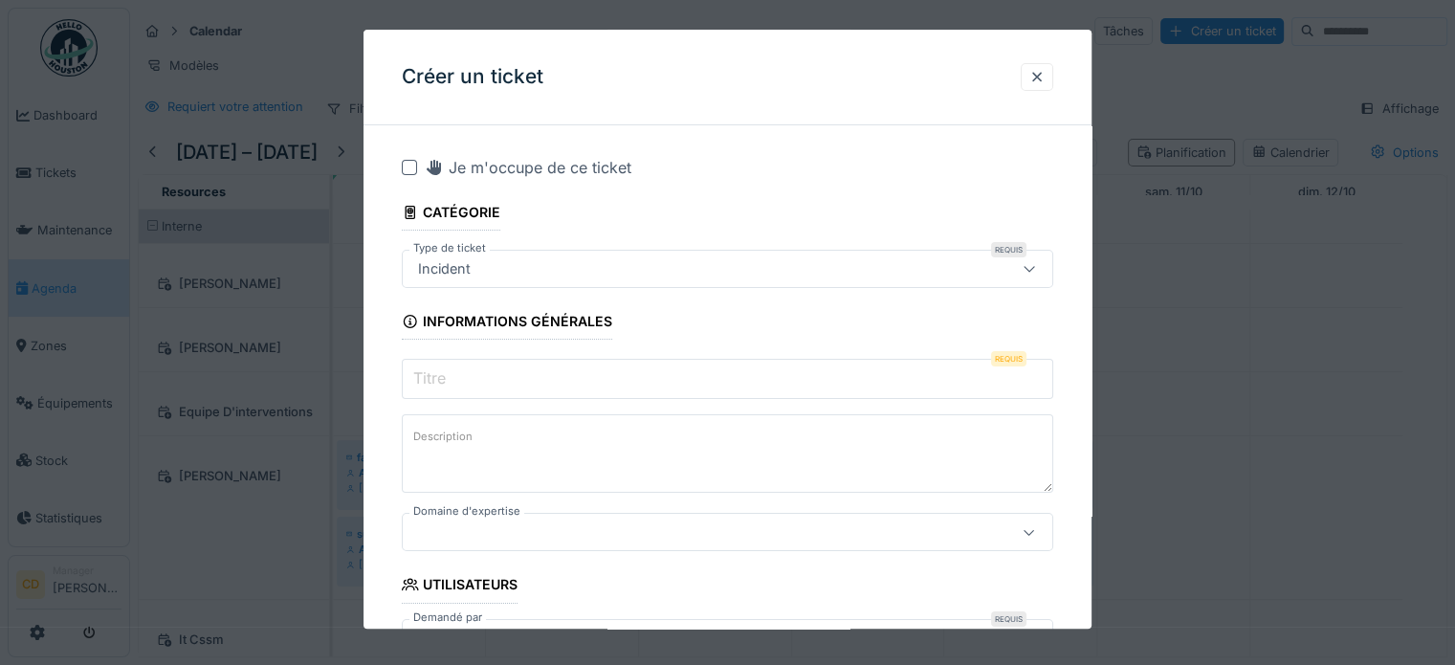
click at [1045, 76] on div at bounding box center [1036, 77] width 15 height 18
